Goal: Transaction & Acquisition: Purchase product/service

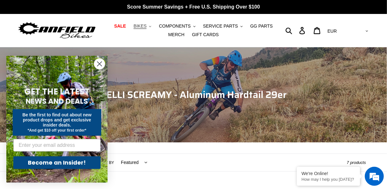
click at [134, 25] on span "BIKES" at bounding box center [140, 25] width 13 height 5
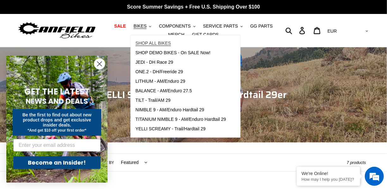
click at [150, 45] on span "SHOP ALL BIKES" at bounding box center [153, 43] width 35 height 5
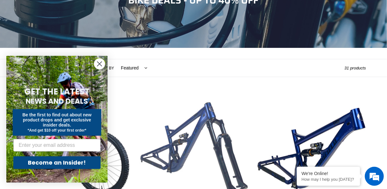
scroll to position [95, 0]
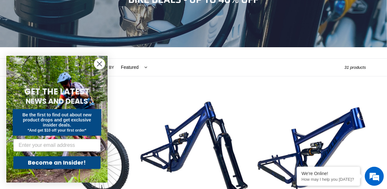
click at [100, 64] on circle "Close dialog" at bounding box center [99, 64] width 10 height 10
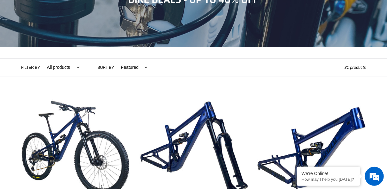
click at [32, 69] on label "Filter by" at bounding box center [30, 68] width 19 height 6
click at [41, 69] on select "All products 275 29er balance BFCM23 BFCM24 CBF DEMO BIKE Downhill Enduro Full …" at bounding box center [61, 67] width 41 height 17
click at [35, 66] on label "Filter by" at bounding box center [30, 68] width 19 height 6
click at [41, 66] on select "All products 275 29er balance BFCM23 BFCM24 CBF DEMO BIKE Downhill Enduro Full …" at bounding box center [61, 67] width 41 height 17
click at [35, 66] on label "Filter by" at bounding box center [30, 68] width 19 height 6
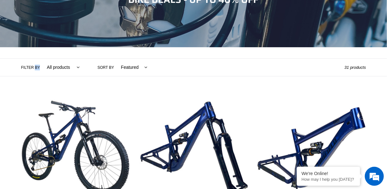
click at [41, 66] on select "All products 275 29er balance BFCM23 BFCM24 CBF DEMO BIKE Downhill Enduro Full …" at bounding box center [61, 67] width 41 height 17
click at [52, 65] on select "All products 275 29er balance BFCM23 BFCM24 CBF DEMO BIKE Downhill Enduro Full …" at bounding box center [61, 67] width 41 height 17
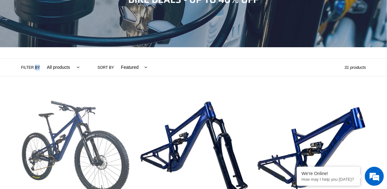
select select "/collections/bikes/full-suspension"
click at [41, 59] on select "All products 275 29er balance BFCM23 BFCM24 CBF DEMO BIKE Downhill Enduro Full …" at bounding box center [61, 67] width 41 height 17
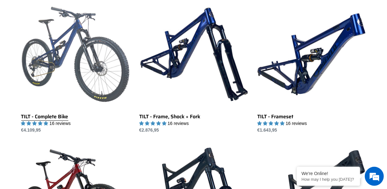
scroll to position [190, 0]
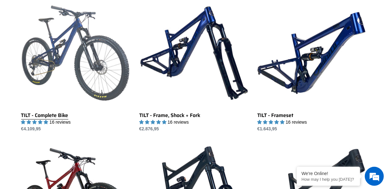
click at [68, 117] on link "TILT - Complete Bike" at bounding box center [75, 65] width 109 height 133
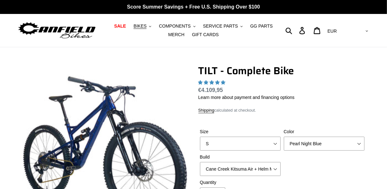
select select "highest-rating"
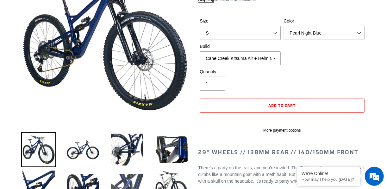
scroll to position [158, 0]
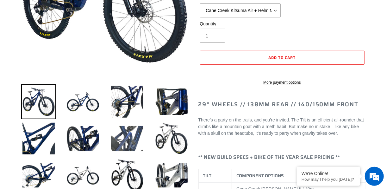
click at [124, 139] on img at bounding box center [127, 138] width 35 height 35
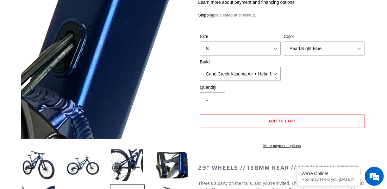
scroll to position [0, 0]
